Goal: Information Seeking & Learning: Find specific fact

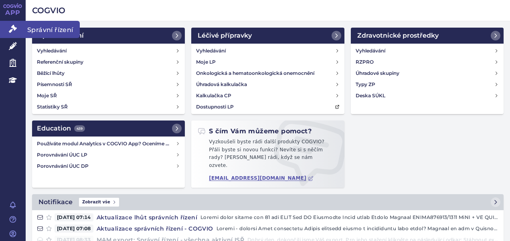
click at [14, 25] on icon at bounding box center [13, 29] width 8 height 8
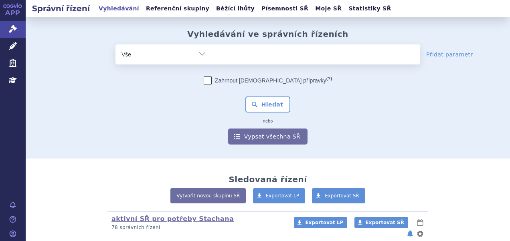
click at [66, 10] on h2 "Správní řízení" at bounding box center [61, 8] width 71 height 11
click at [83, 10] on h2 "Správní řízení" at bounding box center [61, 8] width 71 height 11
click at [99, 10] on link "Vyhledávání" at bounding box center [118, 8] width 45 height 11
click at [80, 8] on h2 "Správní řízení" at bounding box center [61, 8] width 71 height 11
click at [14, 18] on link "APP" at bounding box center [13, 10] width 26 height 21
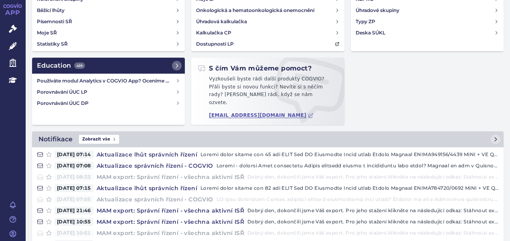
scroll to position [77, 0]
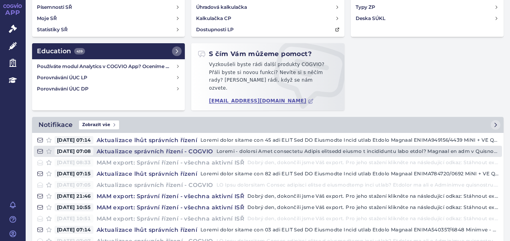
click at [201, 148] on h4 "Aktualizace správních řízení - COGVIO" at bounding box center [154, 152] width 123 height 8
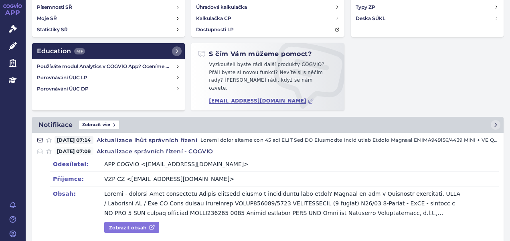
click at [133, 222] on link "Zobrazit obsah" at bounding box center [131, 227] width 55 height 11
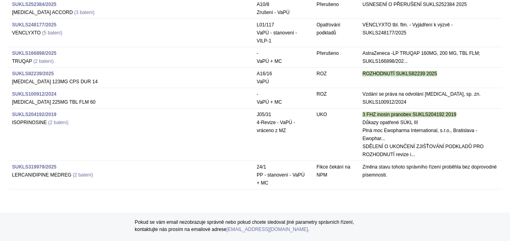
scroll to position [1560, 0]
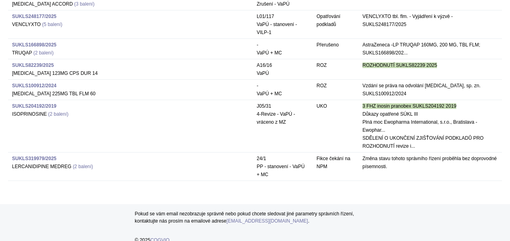
click at [20, 103] on strong "SUKLS204192/2019" at bounding box center [34, 106] width 45 height 6
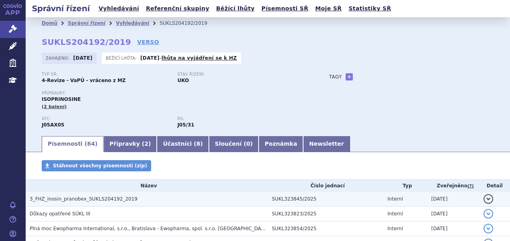
click at [80, 197] on span "3_FHZ_inosin_pranobex_SUKLS204192_2019" at bounding box center [84, 200] width 108 height 6
